Goal: Task Accomplishment & Management: Complete application form

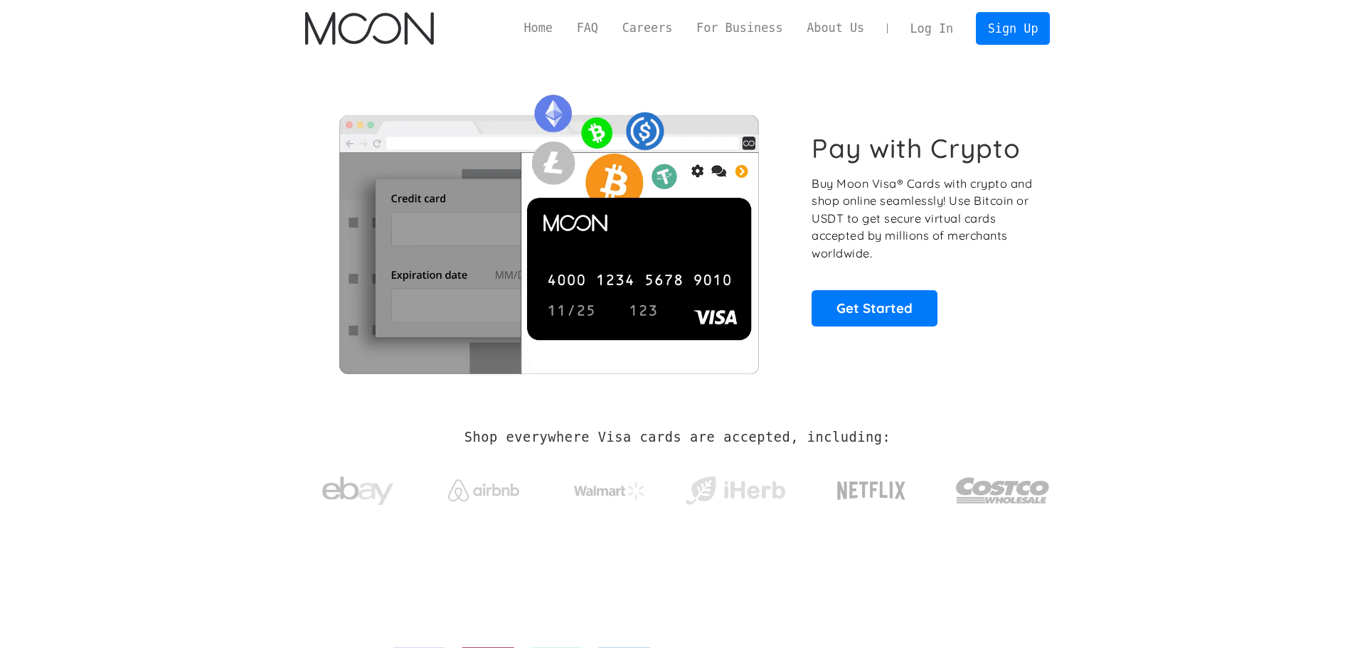
click at [955, 28] on link "Log In" at bounding box center [931, 28] width 67 height 31
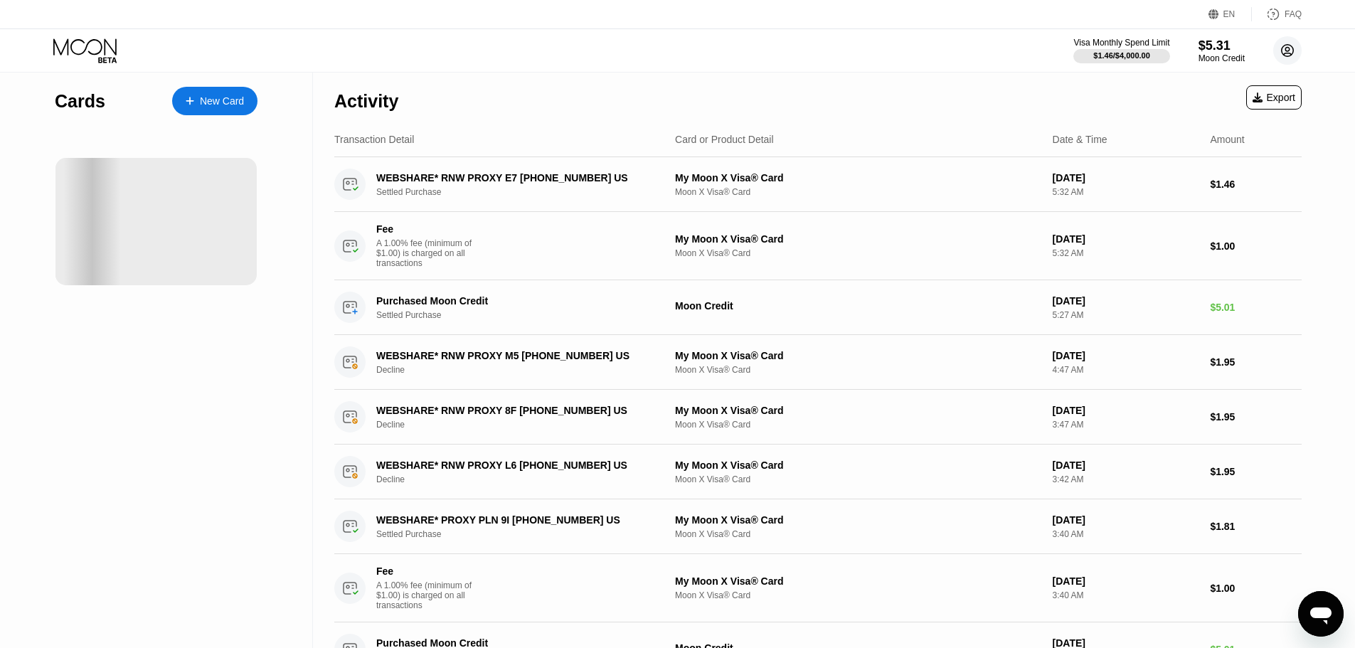
click at [1285, 50] on circle at bounding box center [1287, 50] width 28 height 28
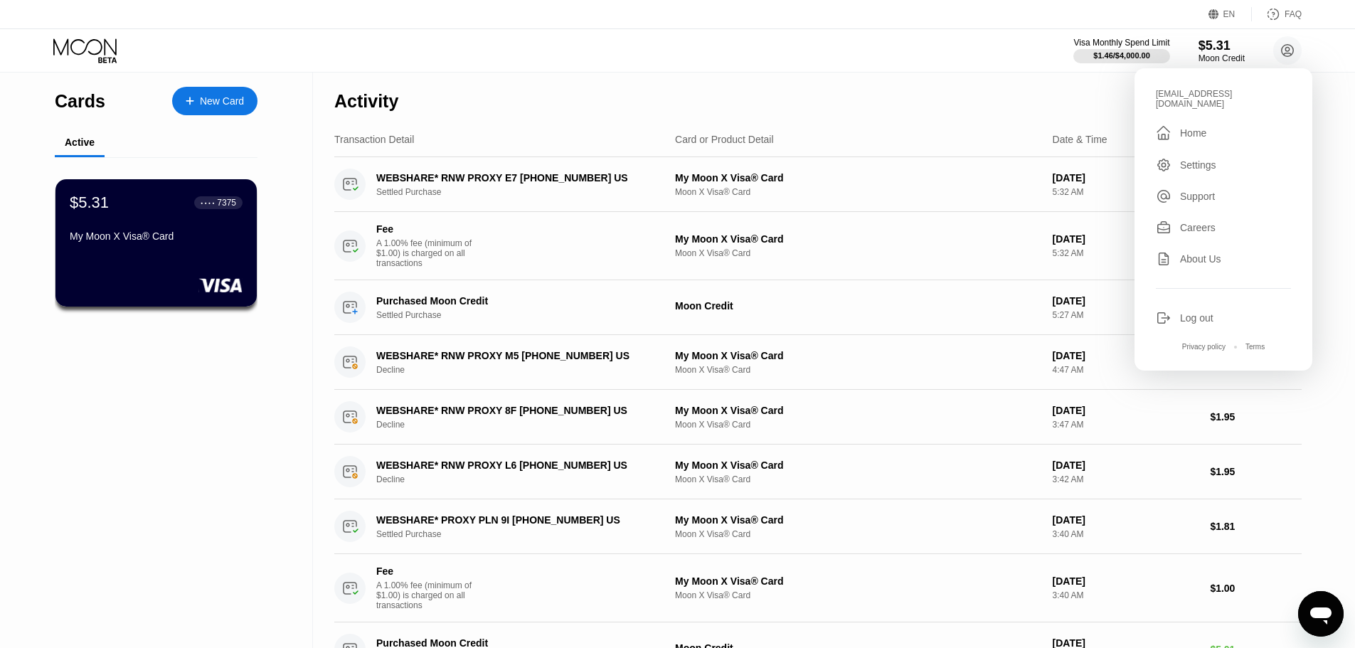
click at [829, 63] on div "Visa Monthly Spend Limit $1.46 / $4,000.00 $5.31 Moon Credit issacpower@proton.…" at bounding box center [677, 50] width 1355 height 43
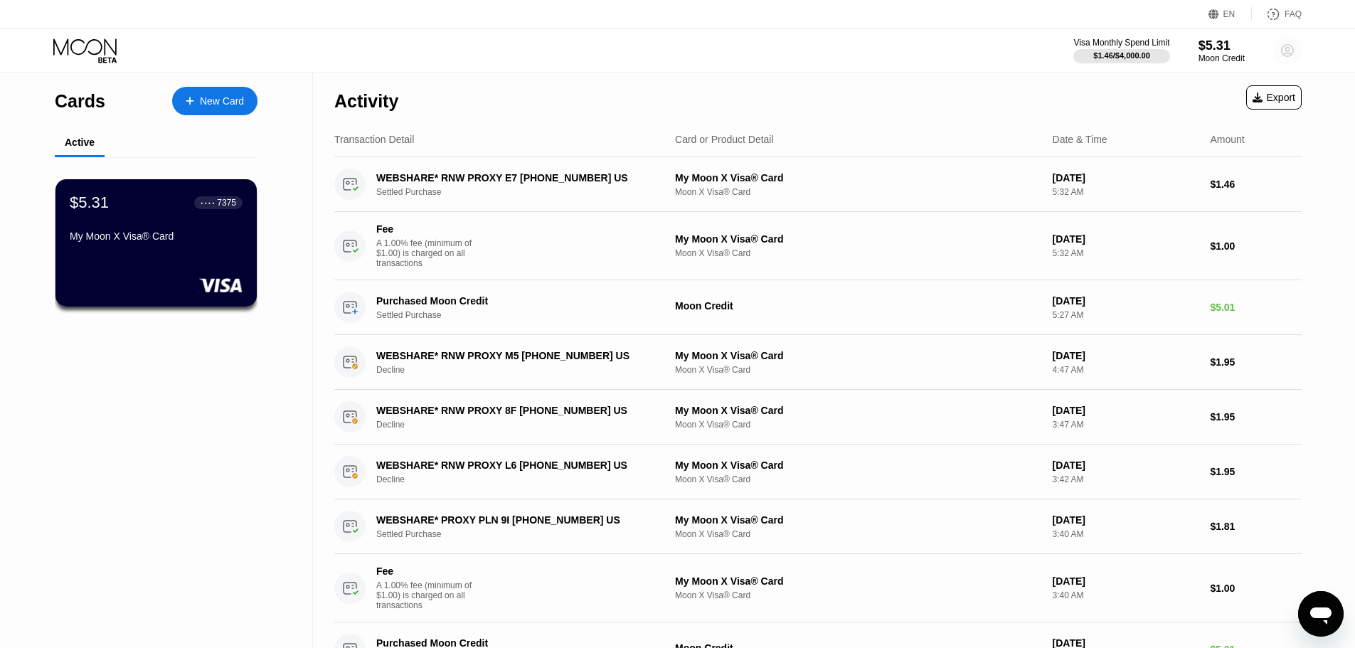
click at [1287, 46] on circle at bounding box center [1287, 50] width 28 height 28
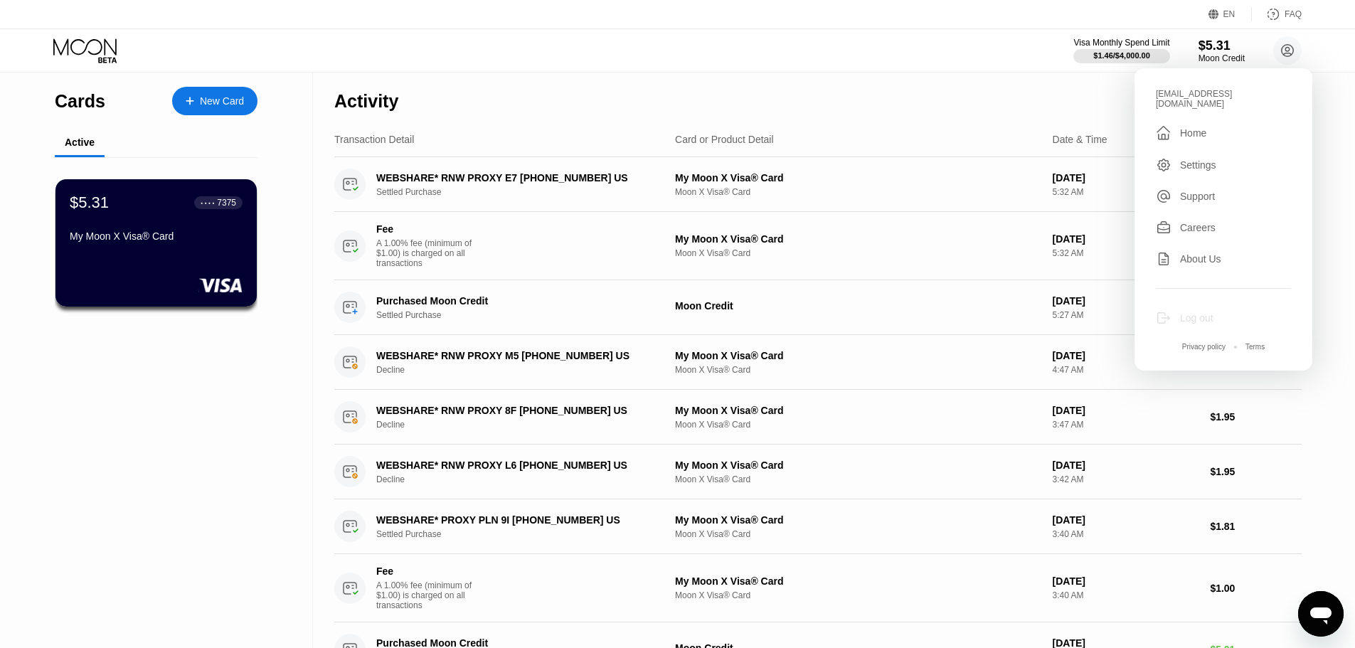
click at [1223, 310] on div "Log out" at bounding box center [1223, 318] width 135 height 16
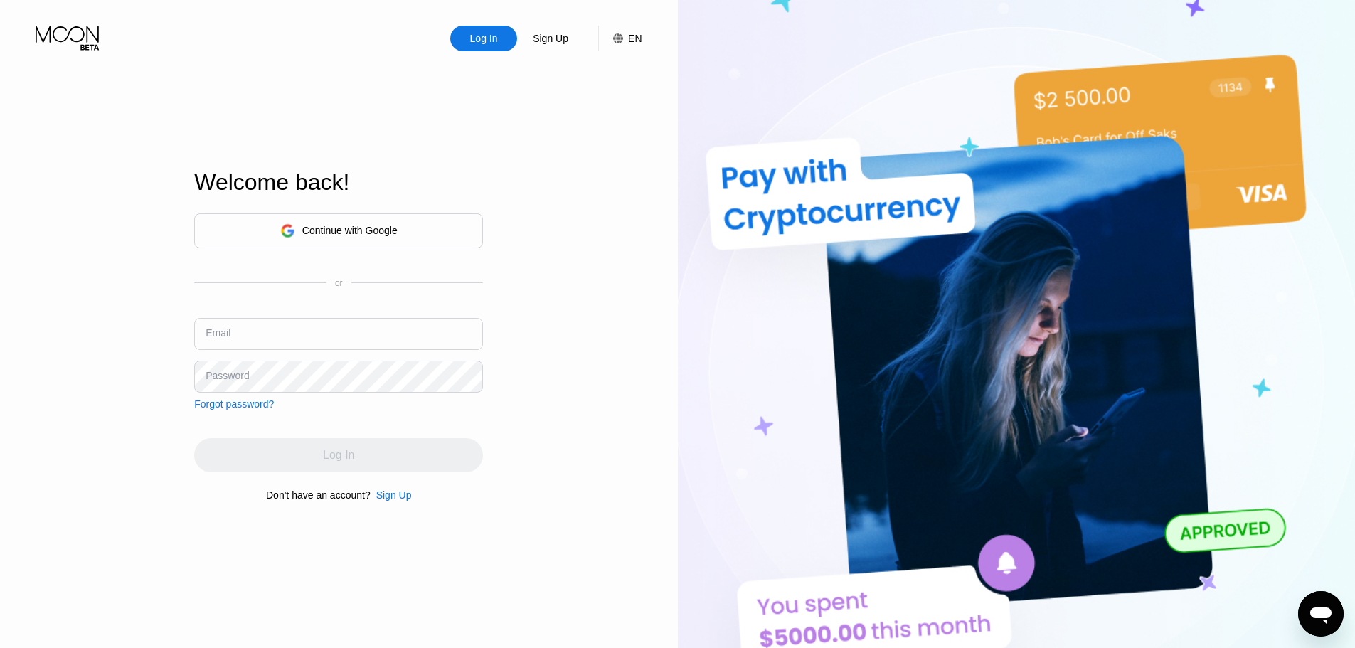
click at [367, 328] on input "text" at bounding box center [338, 334] width 289 height 32
click at [238, 336] on input "text" at bounding box center [338, 334] width 289 height 32
click at [387, 499] on div "Sign Up" at bounding box center [394, 494] width 36 height 11
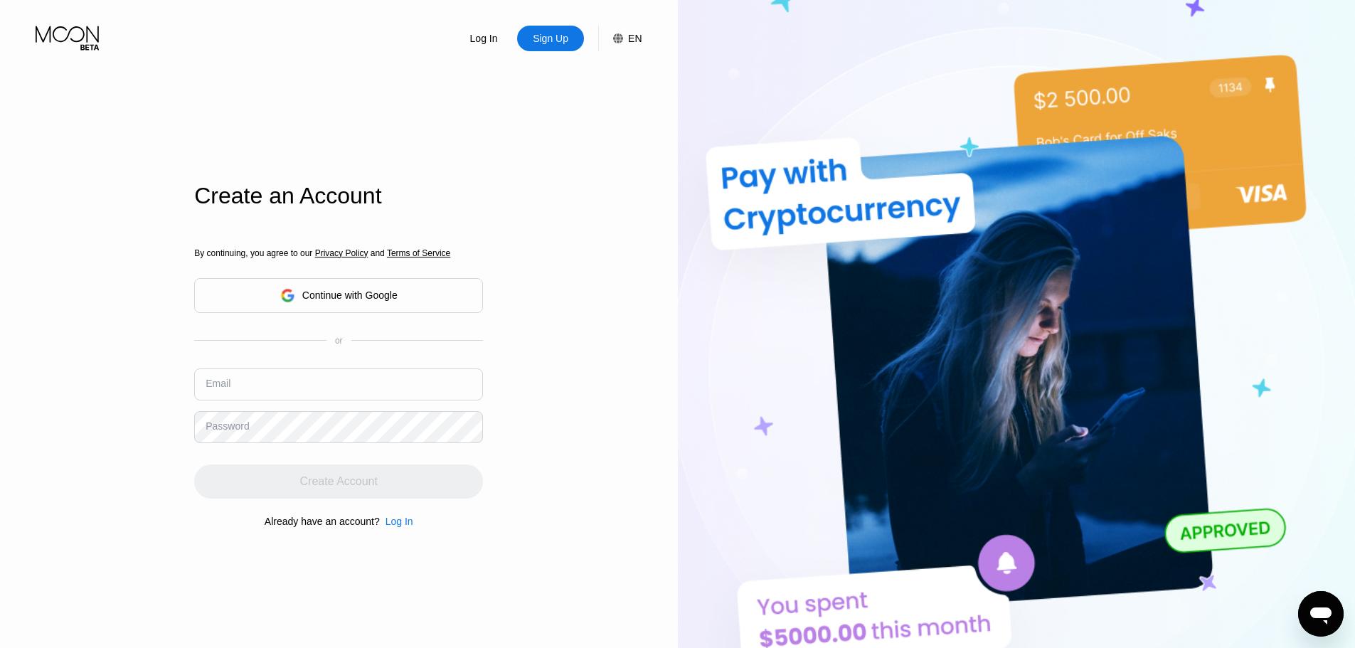
click at [287, 393] on input "text" at bounding box center [338, 384] width 289 height 32
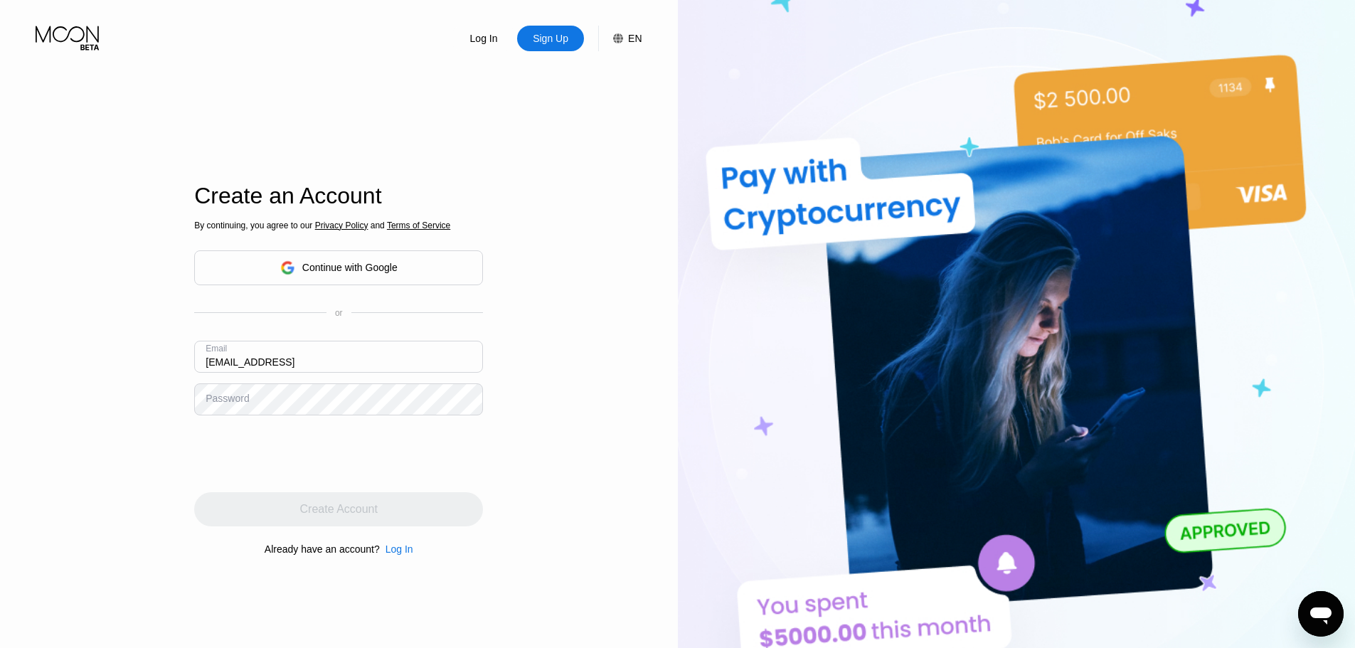
type input "bh250813@outlook.como"
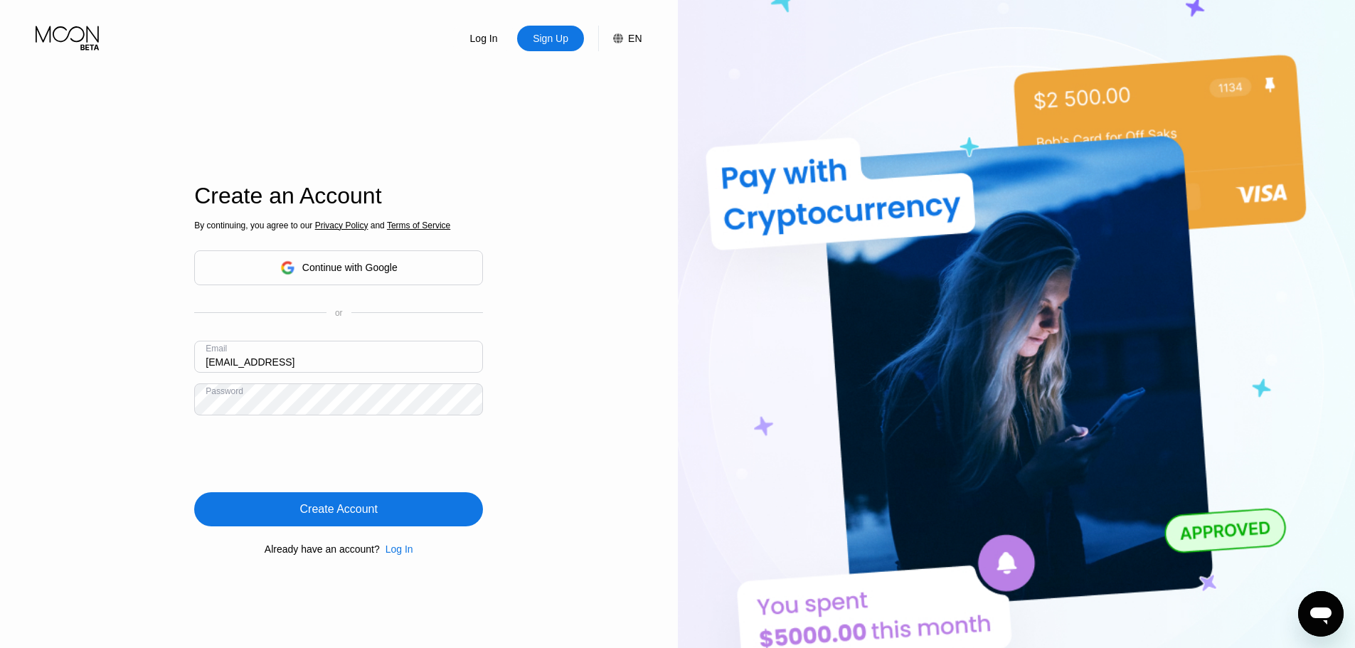
click at [374, 516] on div "Create Account" at bounding box center [339, 509] width 78 height 14
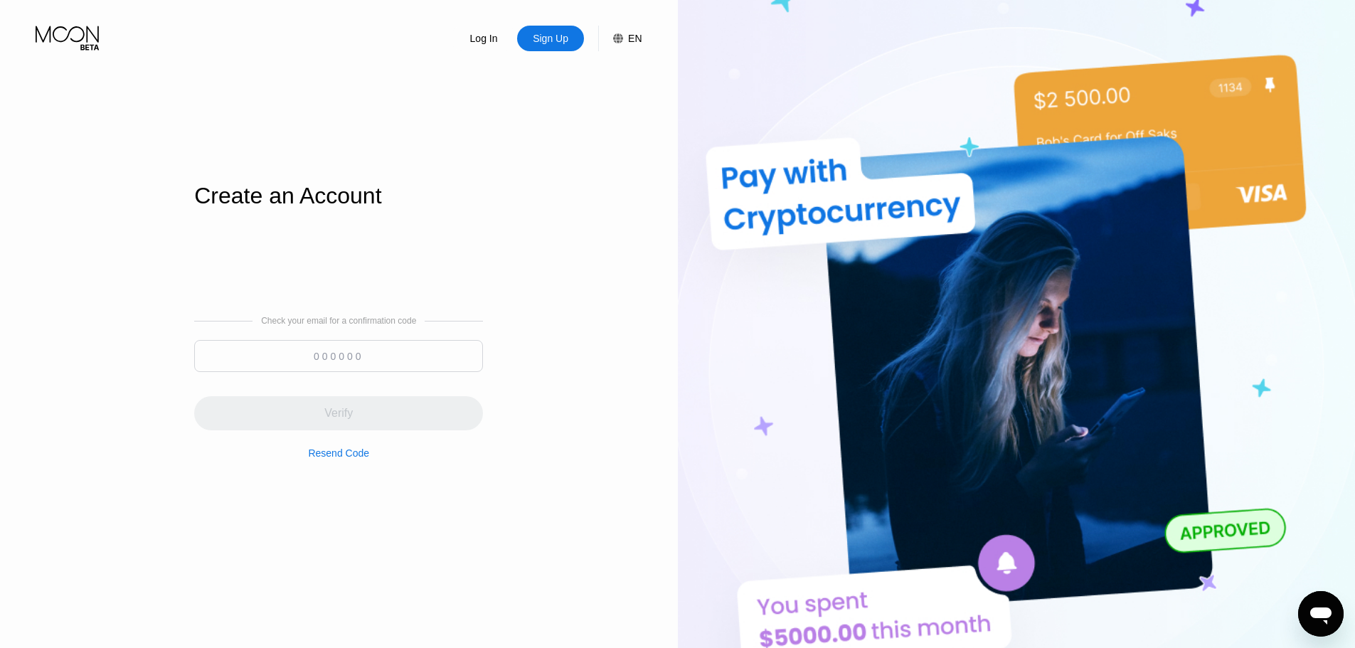
click at [412, 354] on input at bounding box center [338, 356] width 289 height 32
drag, startPoint x: 1071, startPoint y: 622, endPoint x: 1107, endPoint y: 633, distance: 38.0
click at [1085, 628] on img at bounding box center [1017, 356] width 678 height 713
click at [377, 347] on input at bounding box center [338, 356] width 289 height 32
click at [346, 456] on div "Resend Code" at bounding box center [338, 452] width 61 height 11
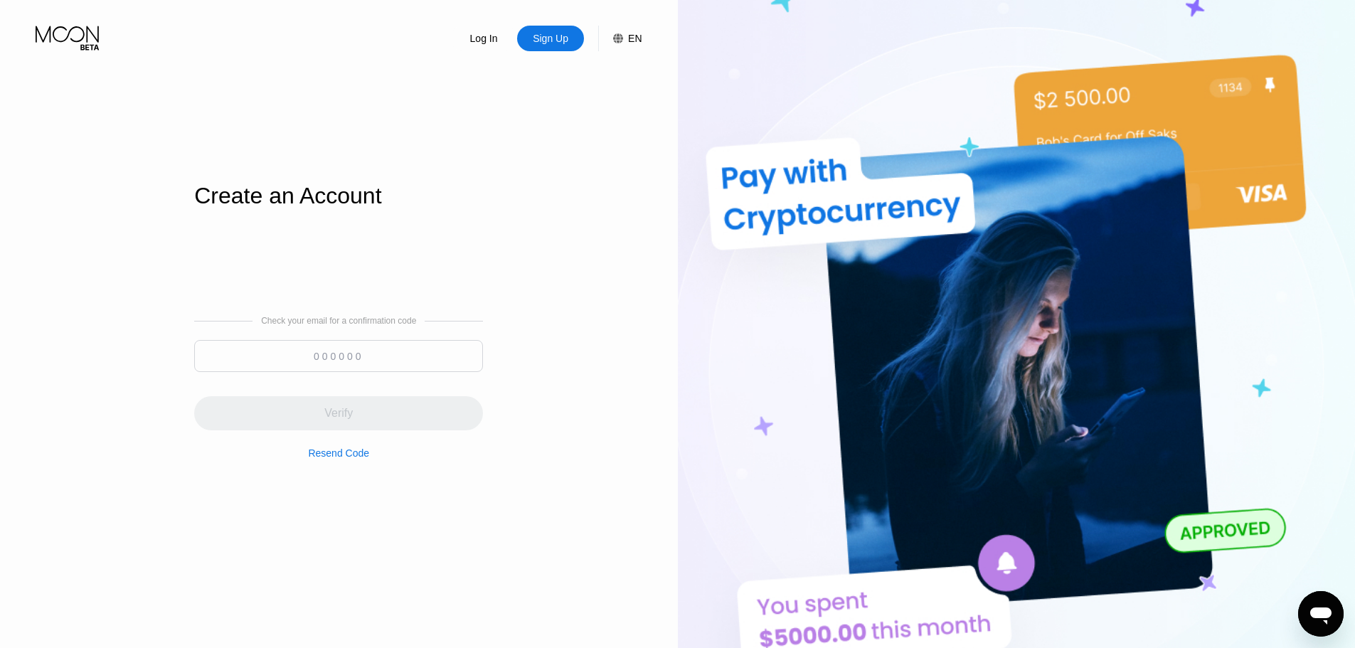
click at [361, 106] on div "Create an Account Check your email for a confirmation code Verify Resend Code" at bounding box center [338, 370] width 289 height 713
click at [481, 38] on div "Log In" at bounding box center [484, 38] width 31 height 14
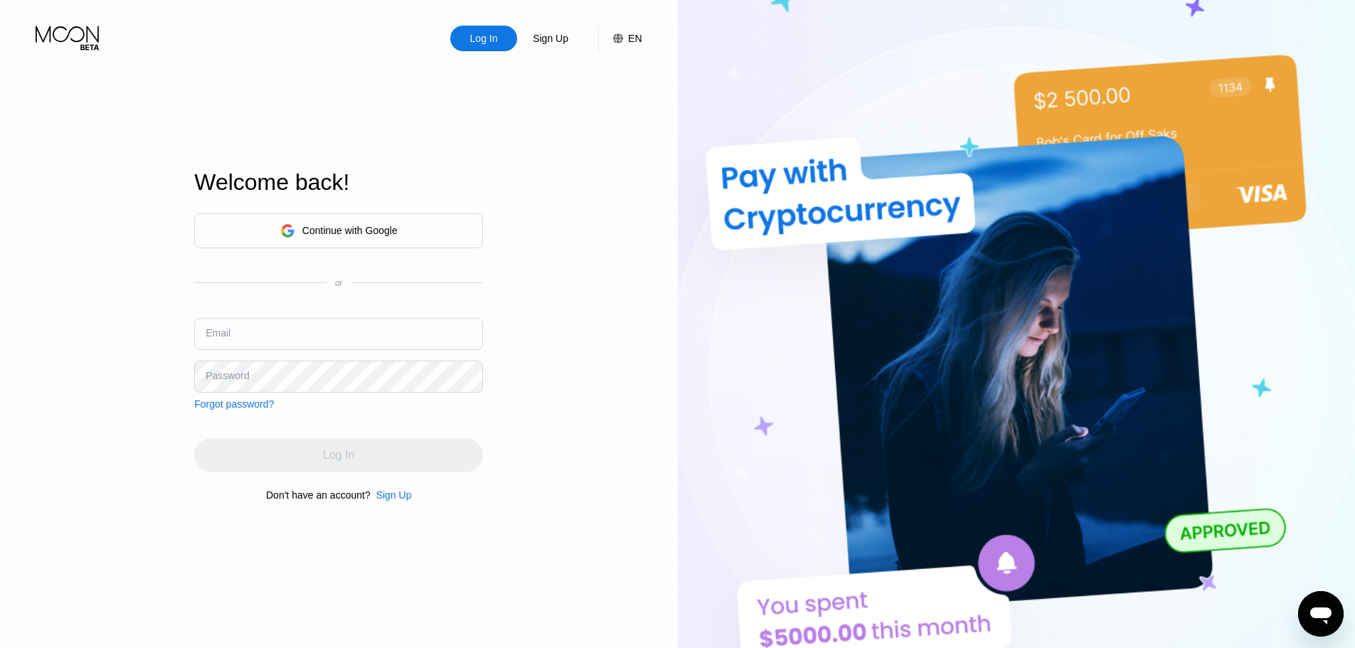
click at [534, 37] on div "Sign Up" at bounding box center [550, 38] width 38 height 14
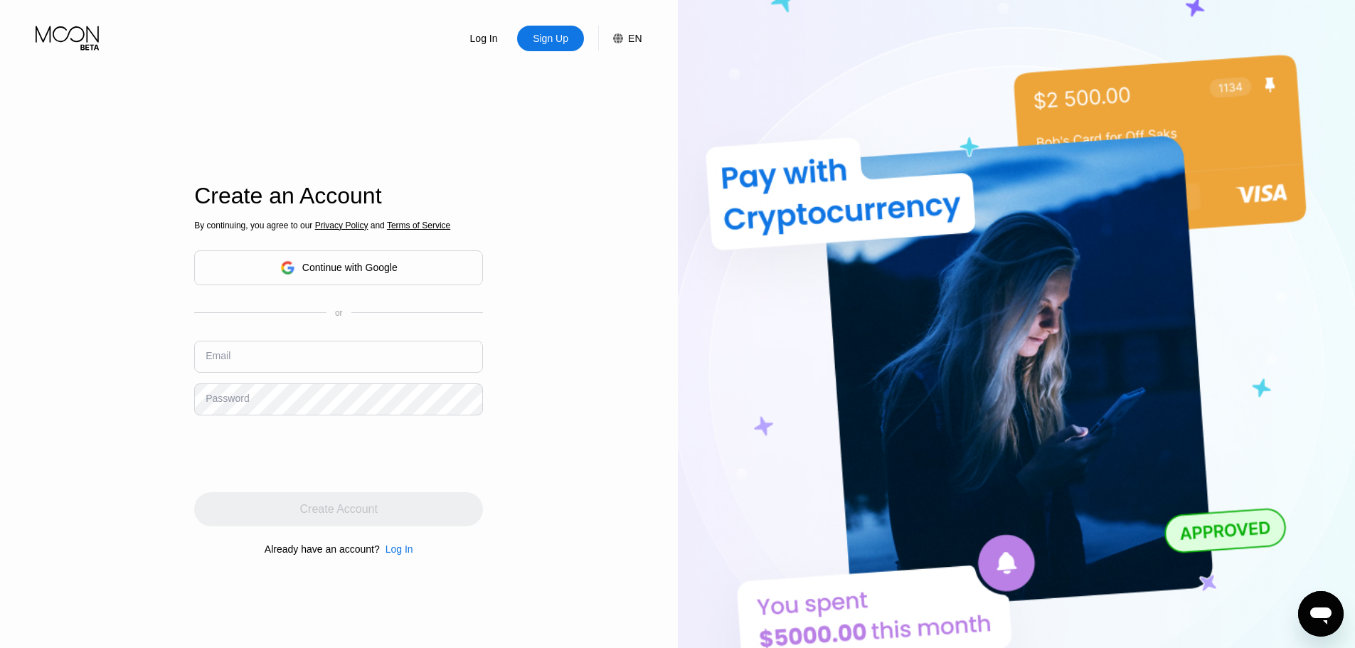
click at [331, 366] on input "text" at bounding box center [338, 357] width 289 height 32
type input "h"
type input "bh250813@outlook.com"
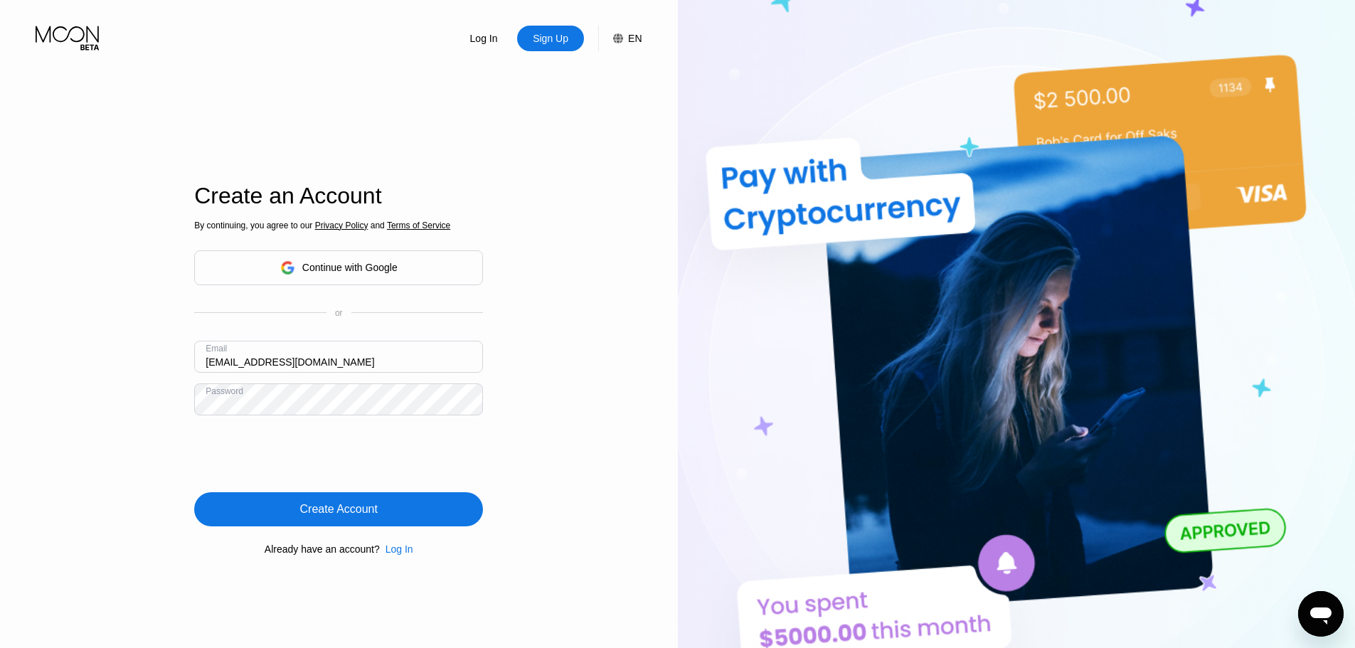
click at [368, 505] on div "Create Account" at bounding box center [339, 509] width 78 height 14
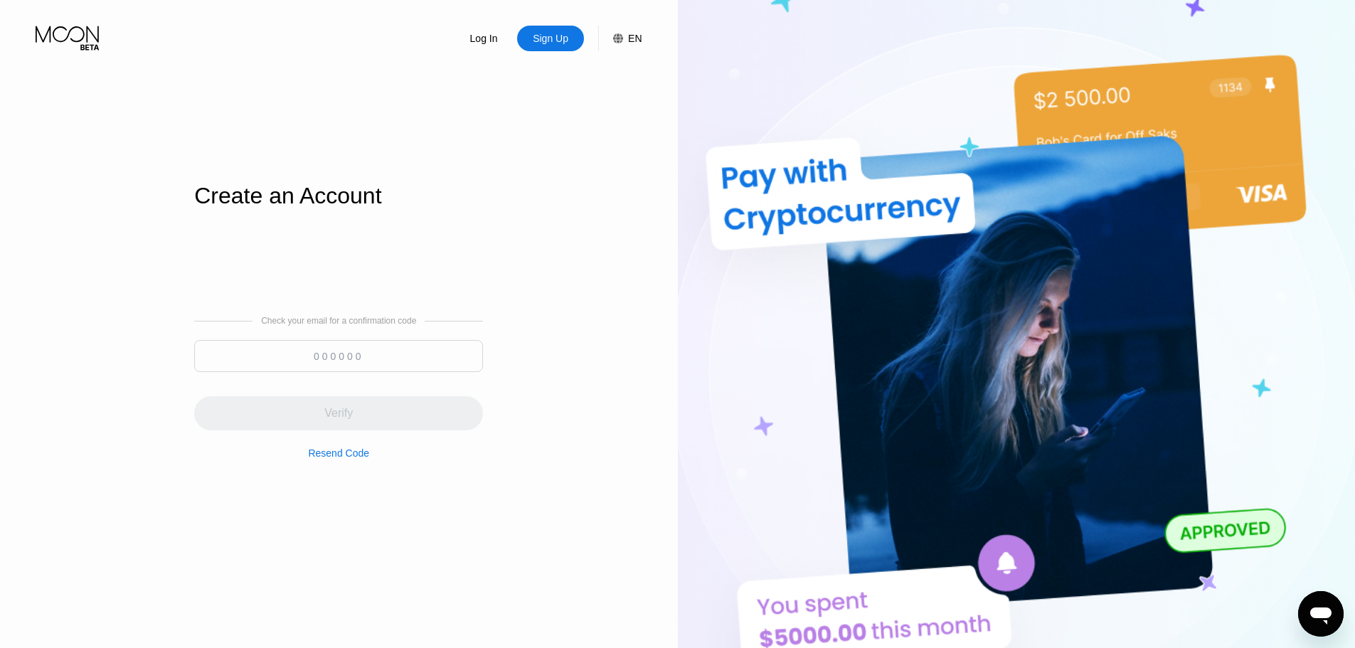
click at [417, 326] on div "Check your email for a confirmation code" at bounding box center [338, 321] width 289 height 10
click at [408, 345] on input at bounding box center [338, 356] width 289 height 32
paste input "718191"
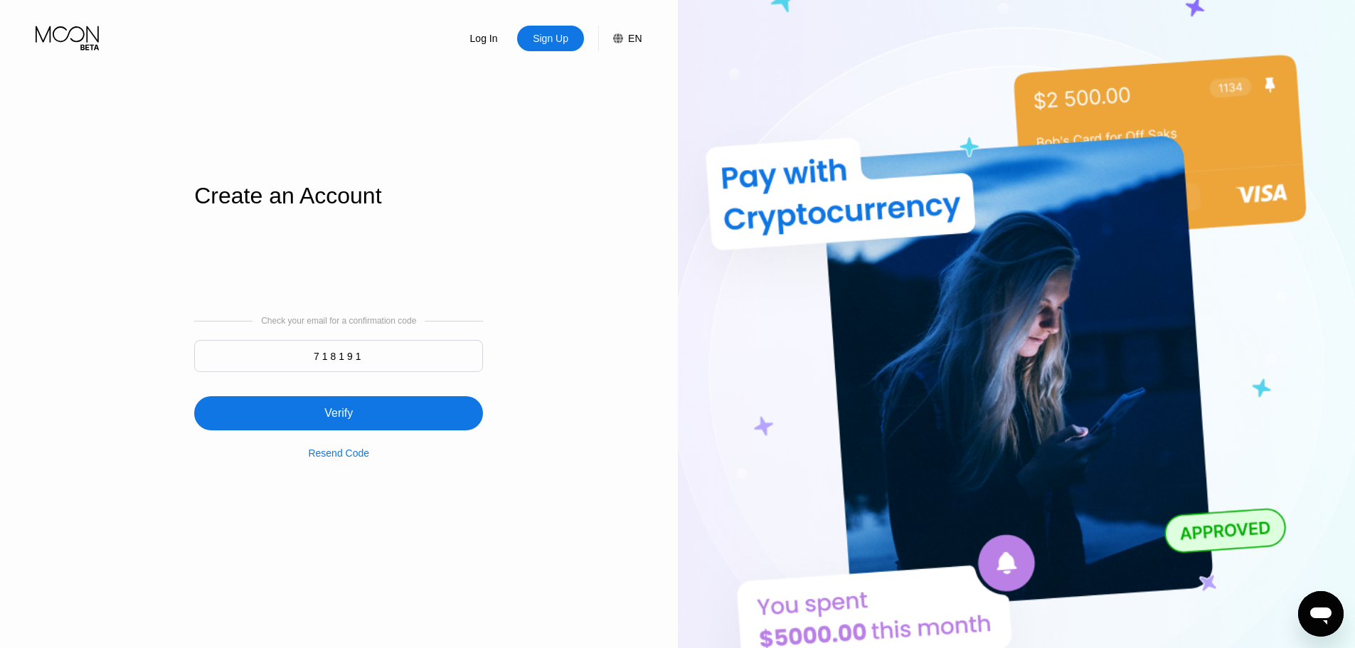
type input "718191"
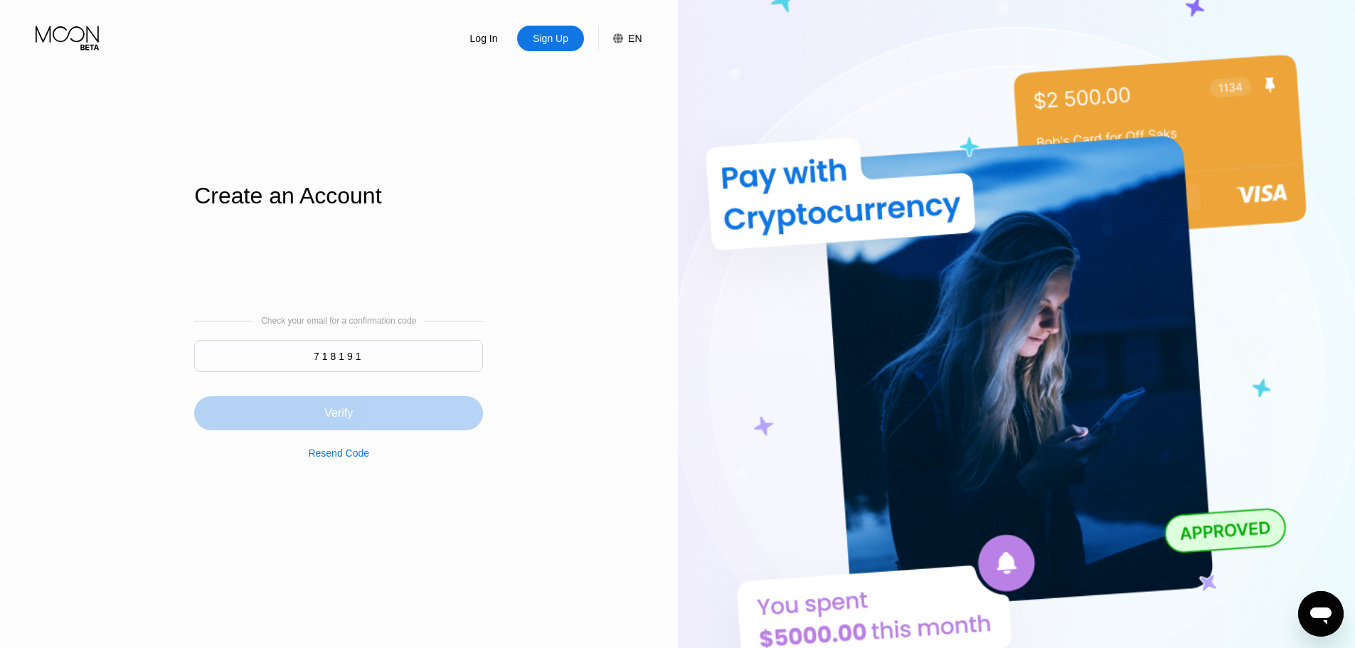
click at [386, 420] on div "Verify" at bounding box center [338, 413] width 289 height 34
